Goal: Transaction & Acquisition: Purchase product/service

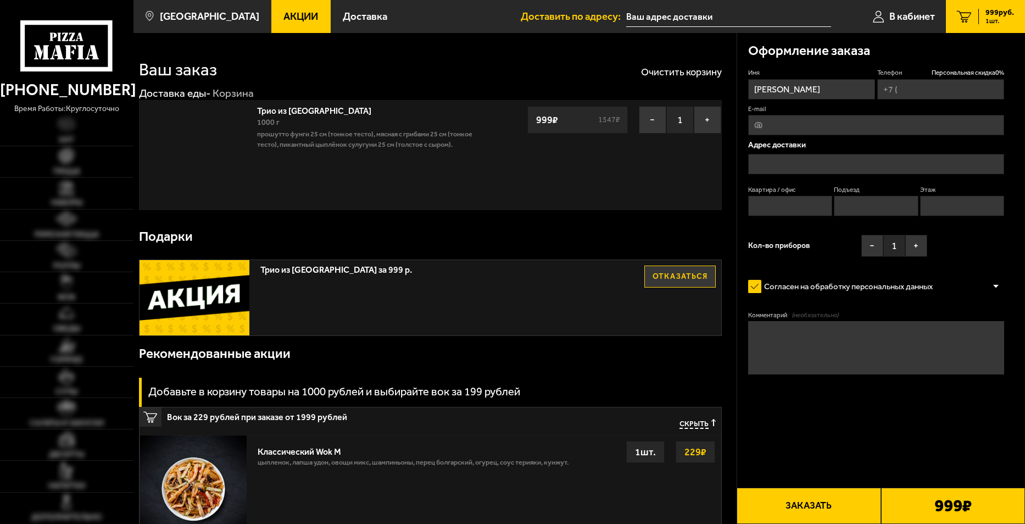
type input "[PHONE_NUMBER]"
type input "[STREET_ADDRESS]"
type input "7"
type input "1"
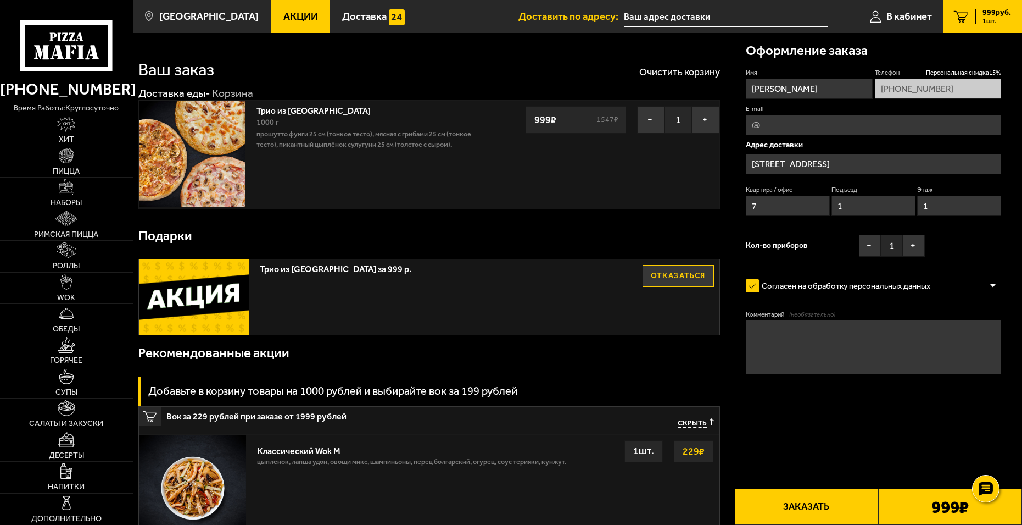
click at [68, 187] on img at bounding box center [66, 186] width 15 height 15
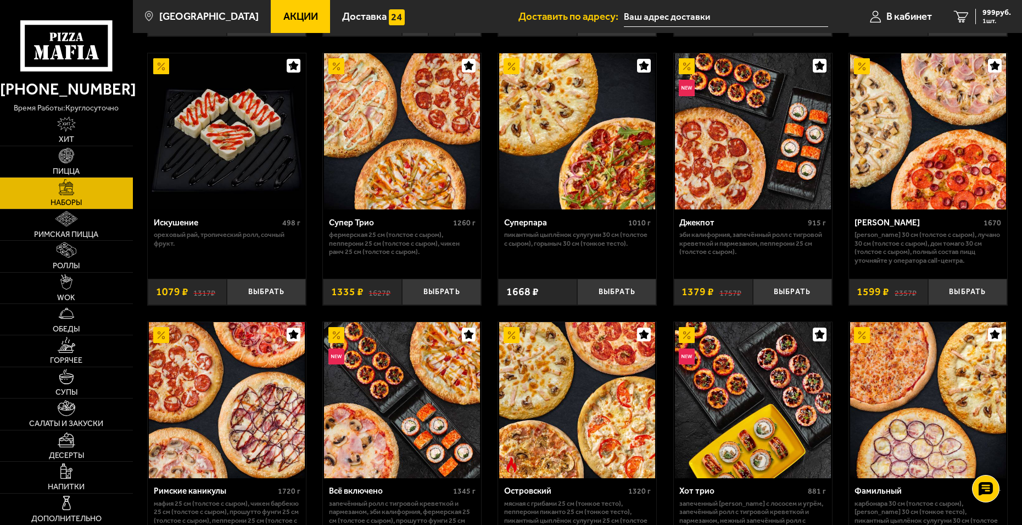
scroll to position [528, 0]
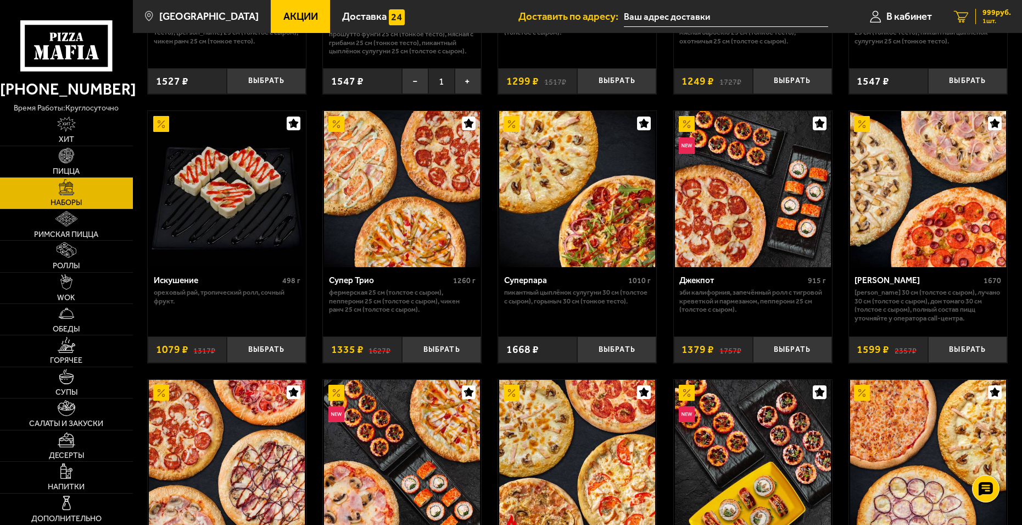
click at [996, 10] on span "999 руб." at bounding box center [997, 13] width 29 height 8
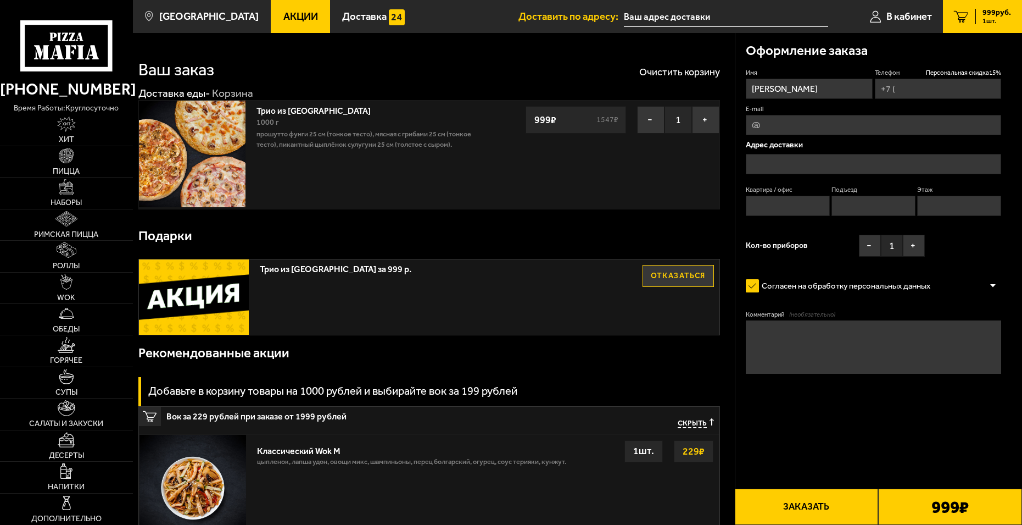
type input "[PHONE_NUMBER]"
type input "[STREET_ADDRESS]"
type input "7"
type input "1"
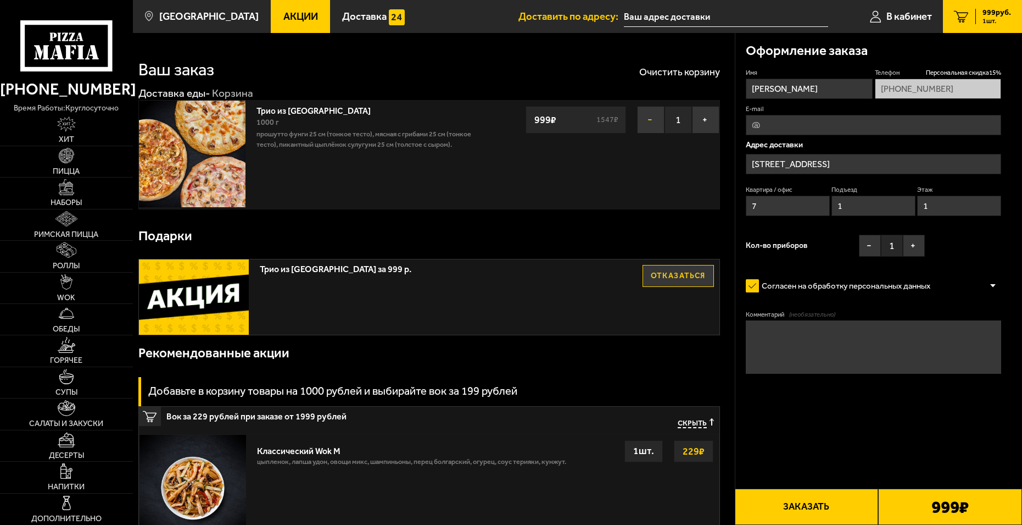
click at [651, 122] on button "−" at bounding box center [650, 119] width 27 height 27
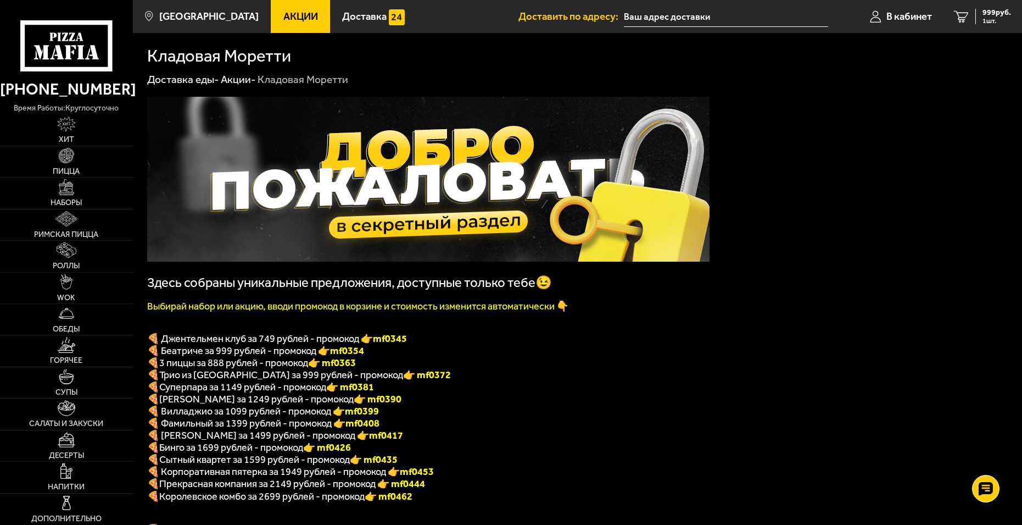
click at [365, 367] on p "🍕 3 пиццы за 888 рублей - промокод 👉 mf0363" at bounding box center [428, 363] width 563 height 12
drag, startPoint x: 363, startPoint y: 368, endPoint x: 329, endPoint y: 369, distance: 34.1
click at [327, 368] on p "🍕 3 пиццы за 888 рублей - промокод 👉 mf0363" at bounding box center [428, 363] width 563 height 12
copy font "f0363"
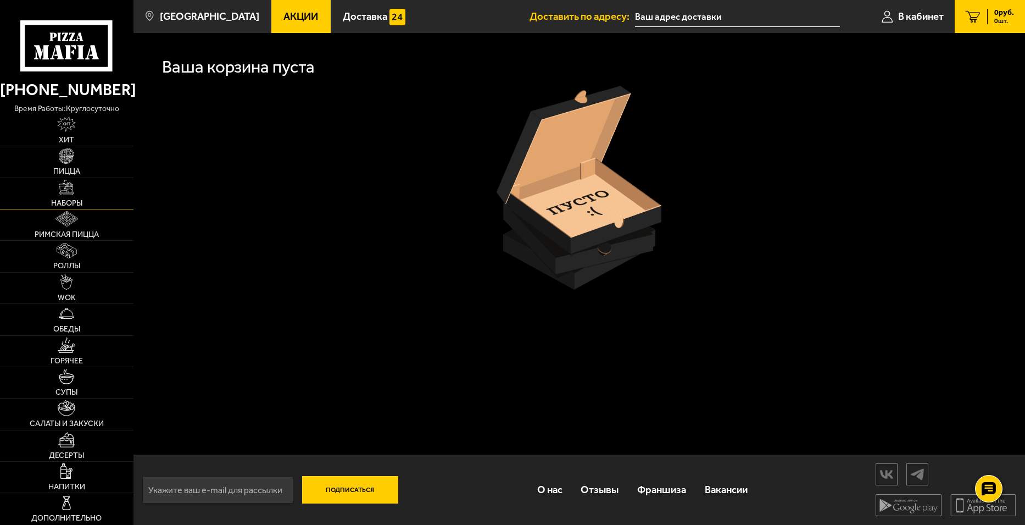
click at [68, 186] on img at bounding box center [66, 187] width 15 height 15
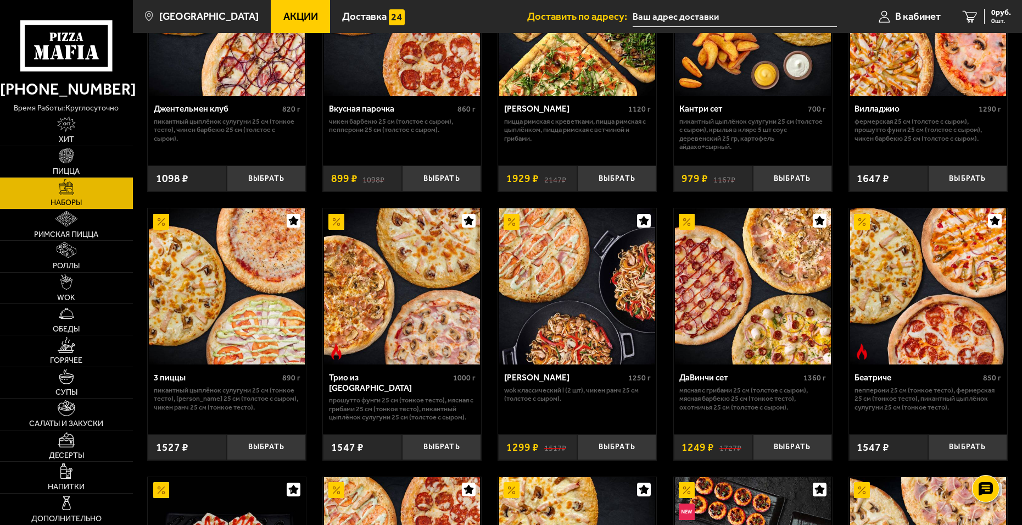
scroll to position [165, 0]
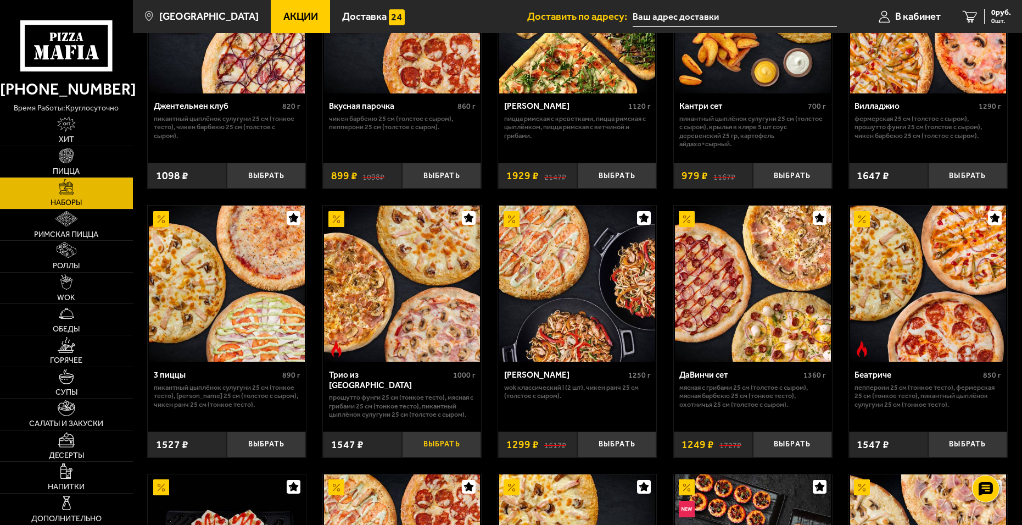
click at [441, 448] on button "Выбрать" at bounding box center [441, 444] width 79 height 26
click at [977, 13] on div "1547 руб. 1 шт." at bounding box center [991, 16] width 40 height 15
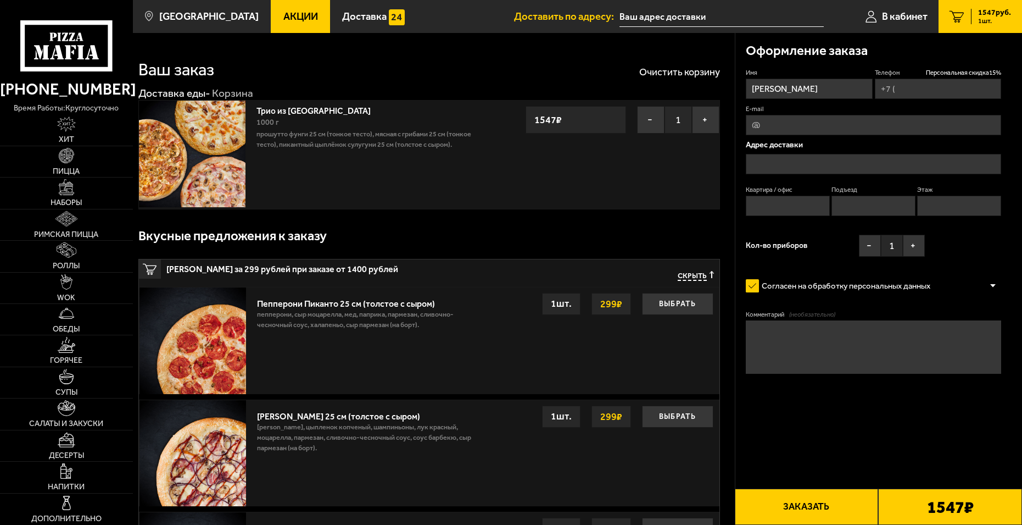
type input "[PHONE_NUMBER]"
type input "[STREET_ADDRESS]"
type input "7"
type input "1"
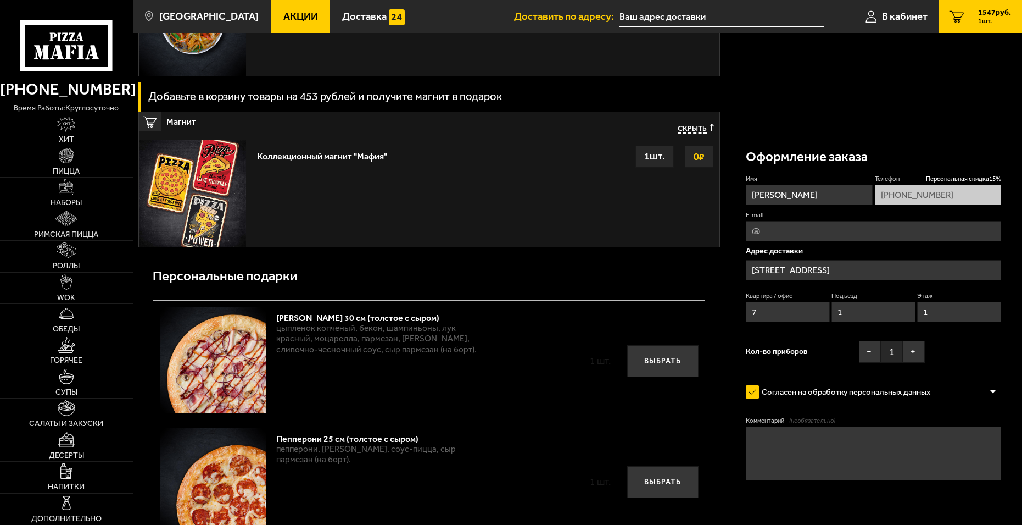
scroll to position [1483, 0]
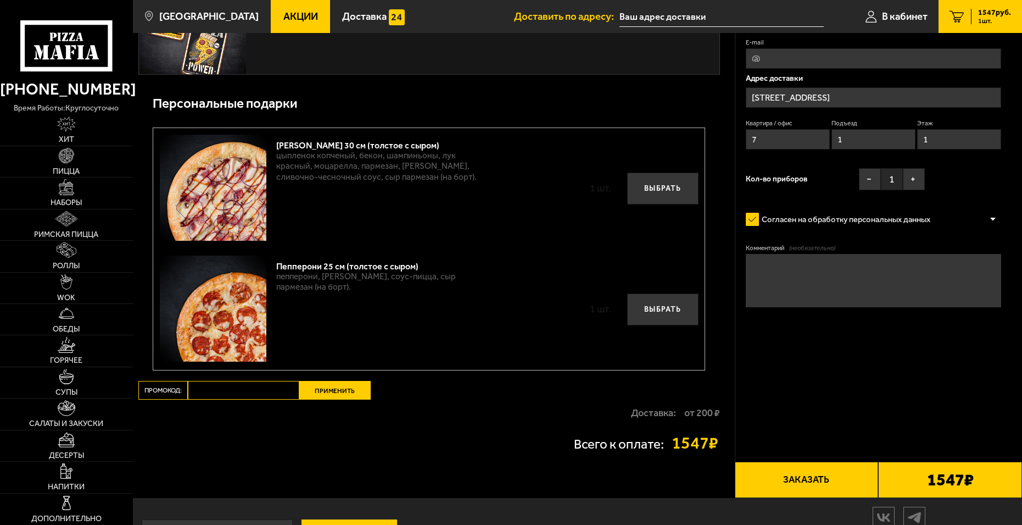
click at [256, 393] on input "Промокод:" at bounding box center [244, 390] width 112 height 19
paste input "mf0363"
type input "mf0363"
click at [328, 399] on button "Применить" at bounding box center [334, 390] width 71 height 19
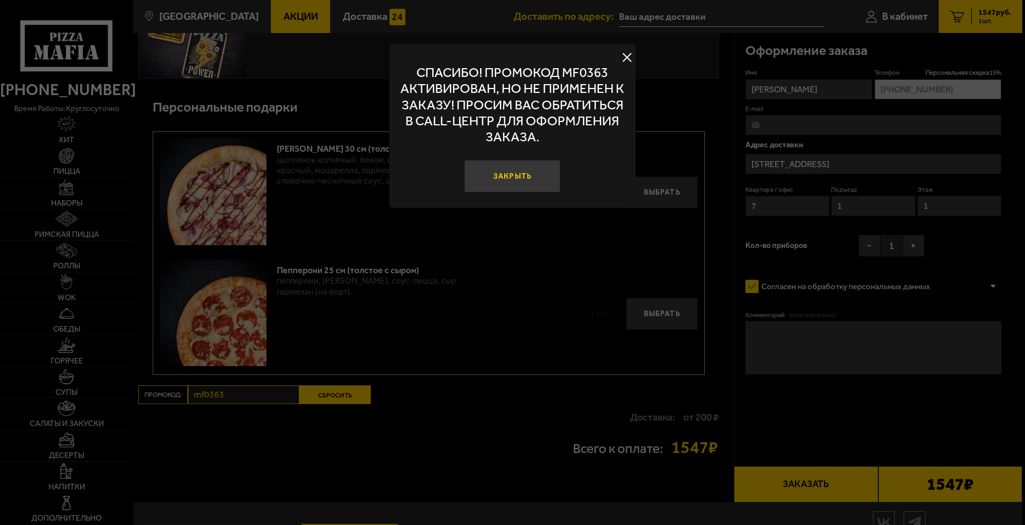
click at [512, 178] on button "Закрыть" at bounding box center [513, 176] width 96 height 32
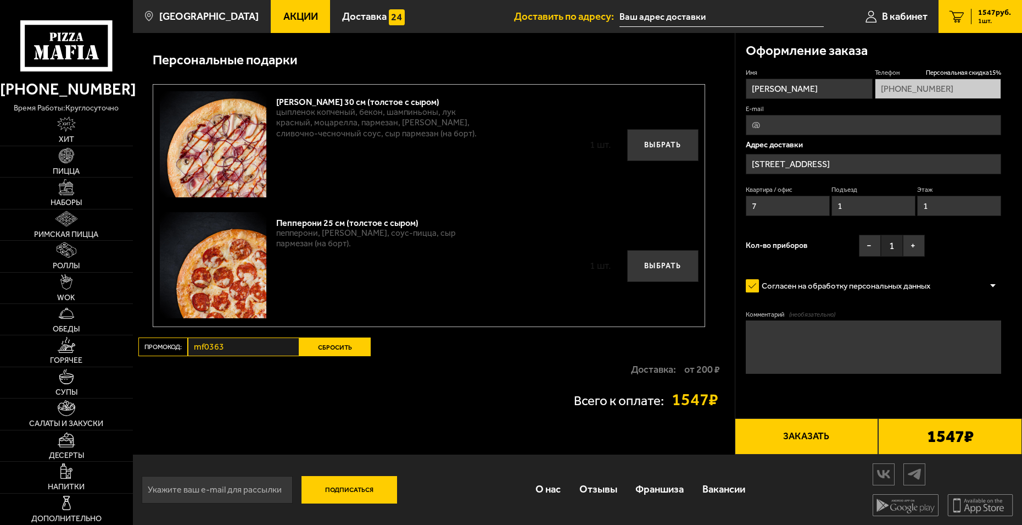
scroll to position [1531, 0]
click at [338, 347] on button "Сбросить" at bounding box center [334, 346] width 71 height 19
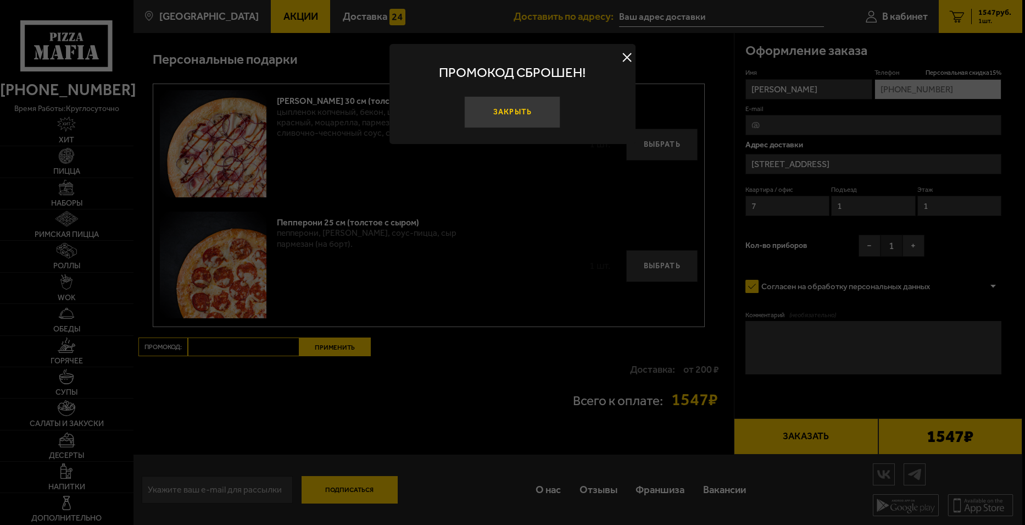
click at [493, 107] on button "Закрыть" at bounding box center [513, 112] width 96 height 32
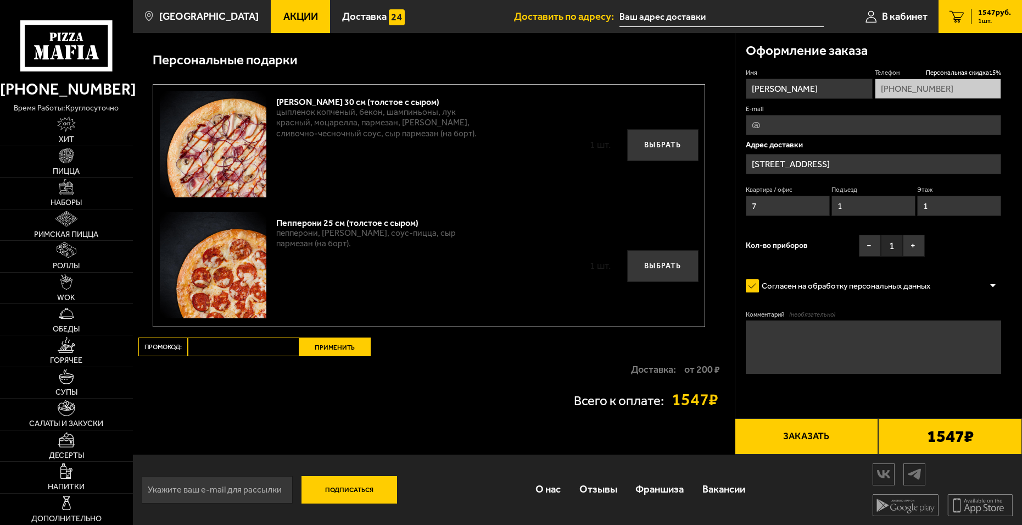
click at [240, 351] on input "Промокод:" at bounding box center [244, 346] width 112 height 19
paste input "mf0363"
type input "mf0363"
click at [335, 352] on button "Применить" at bounding box center [334, 346] width 71 height 19
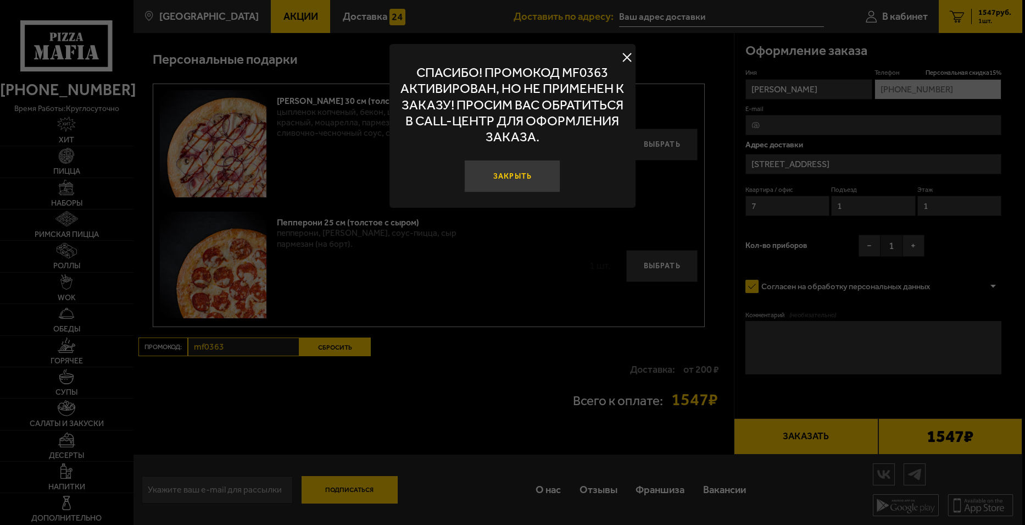
click at [518, 179] on button "Закрыть" at bounding box center [513, 176] width 96 height 32
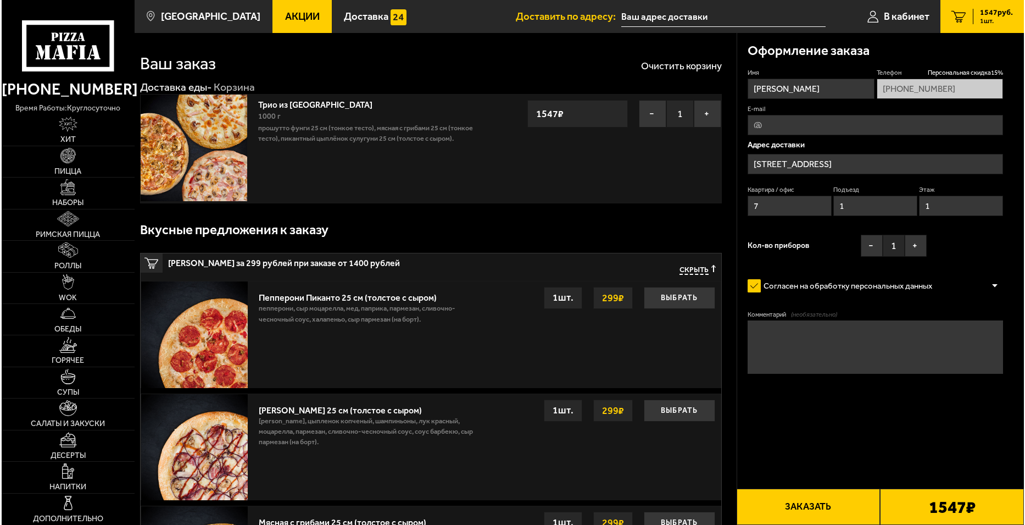
scroll to position [0, 0]
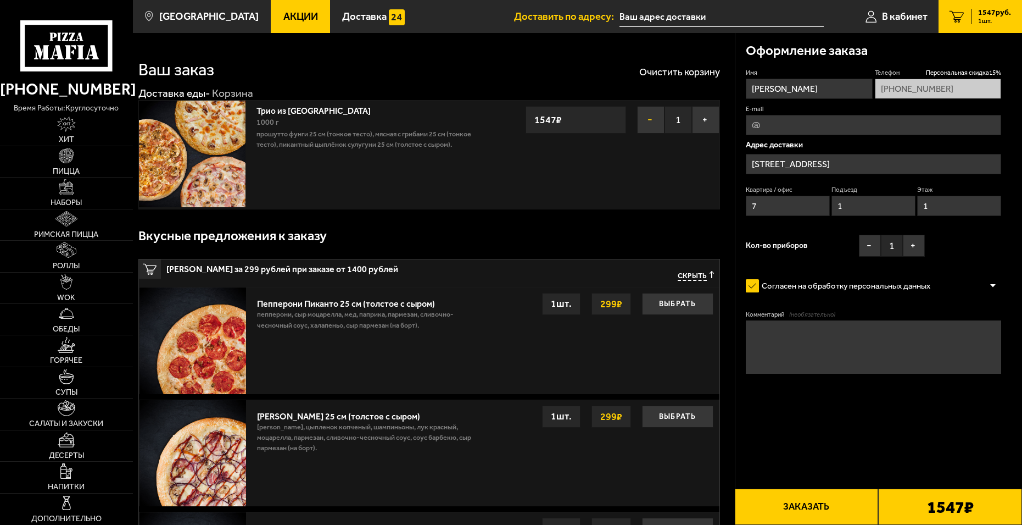
click at [649, 122] on button "−" at bounding box center [650, 119] width 27 height 27
